Goal: Find specific page/section: Find specific page/section

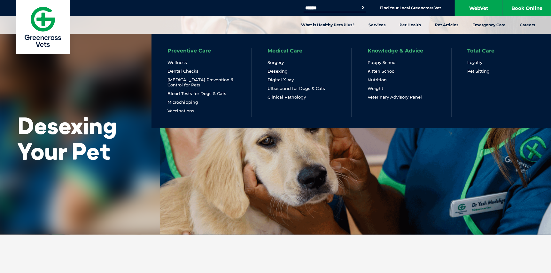
click at [281, 69] on link "Desexing" at bounding box center [278, 70] width 20 height 5
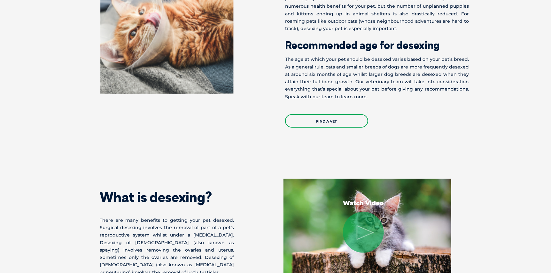
scroll to position [351, 0]
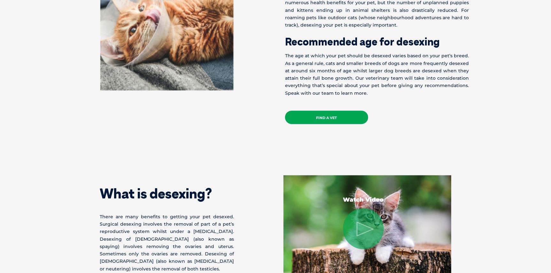
click at [327, 115] on link "Find a Vet" at bounding box center [326, 117] width 83 height 13
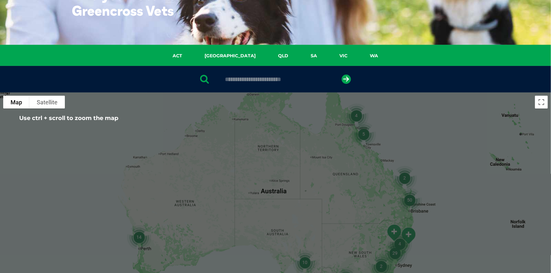
click at [255, 78] on input "text" at bounding box center [275, 79] width 107 height 6
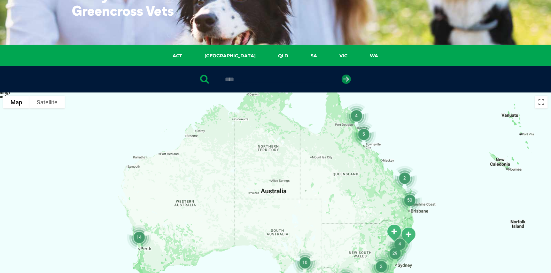
type input "****"
click at [347, 79] on icon "submit" at bounding box center [346, 78] width 9 height 9
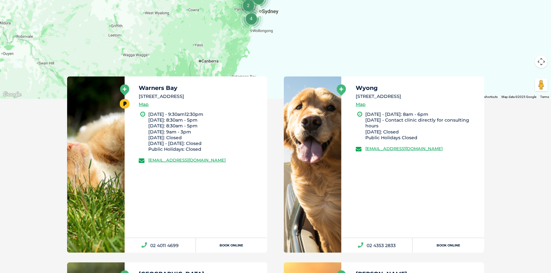
scroll to position [316, 0]
